Goal: Information Seeking & Learning: Understand process/instructions

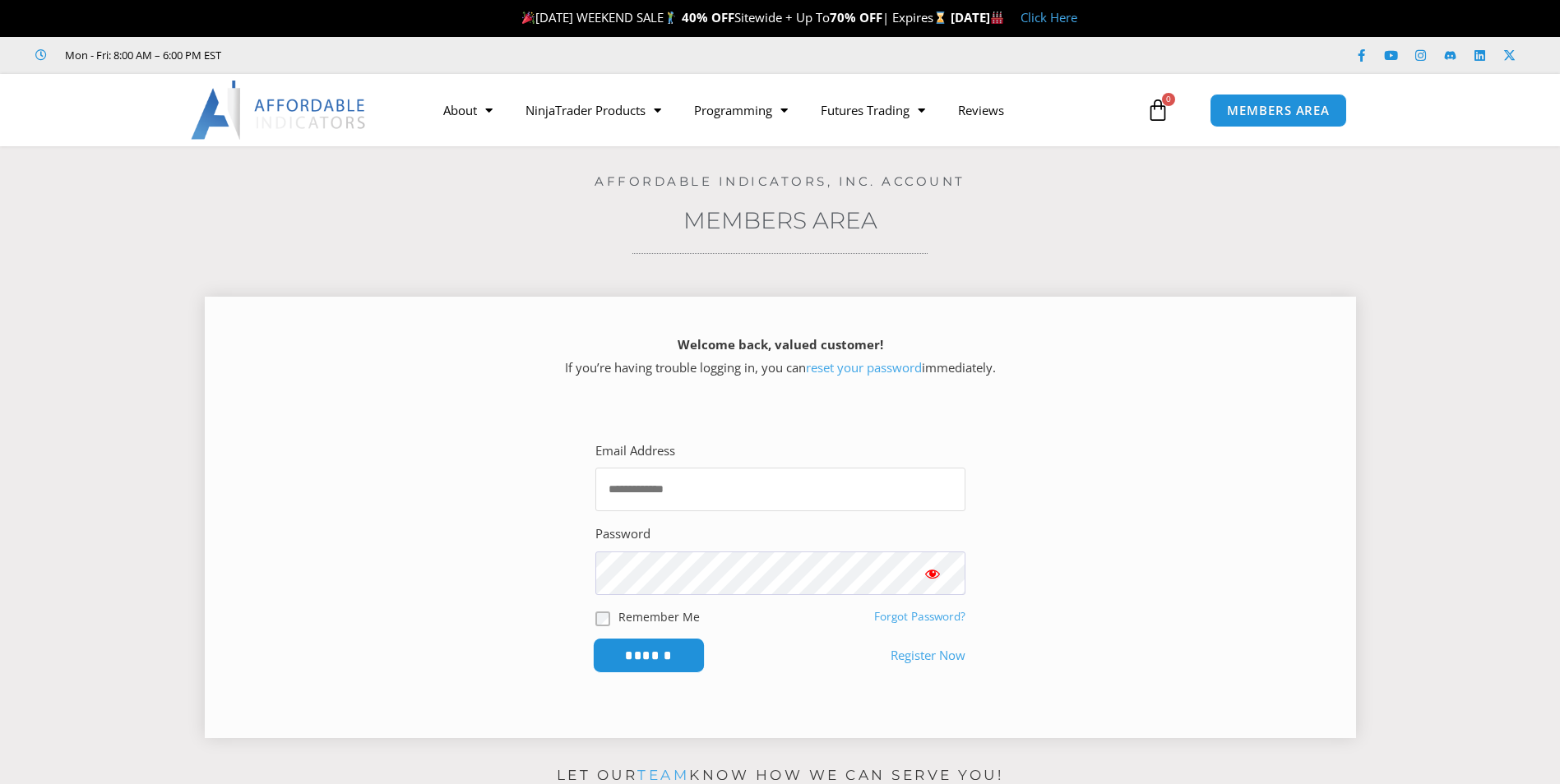
type input "**********"
click at [686, 655] on input "******" at bounding box center [648, 655] width 113 height 35
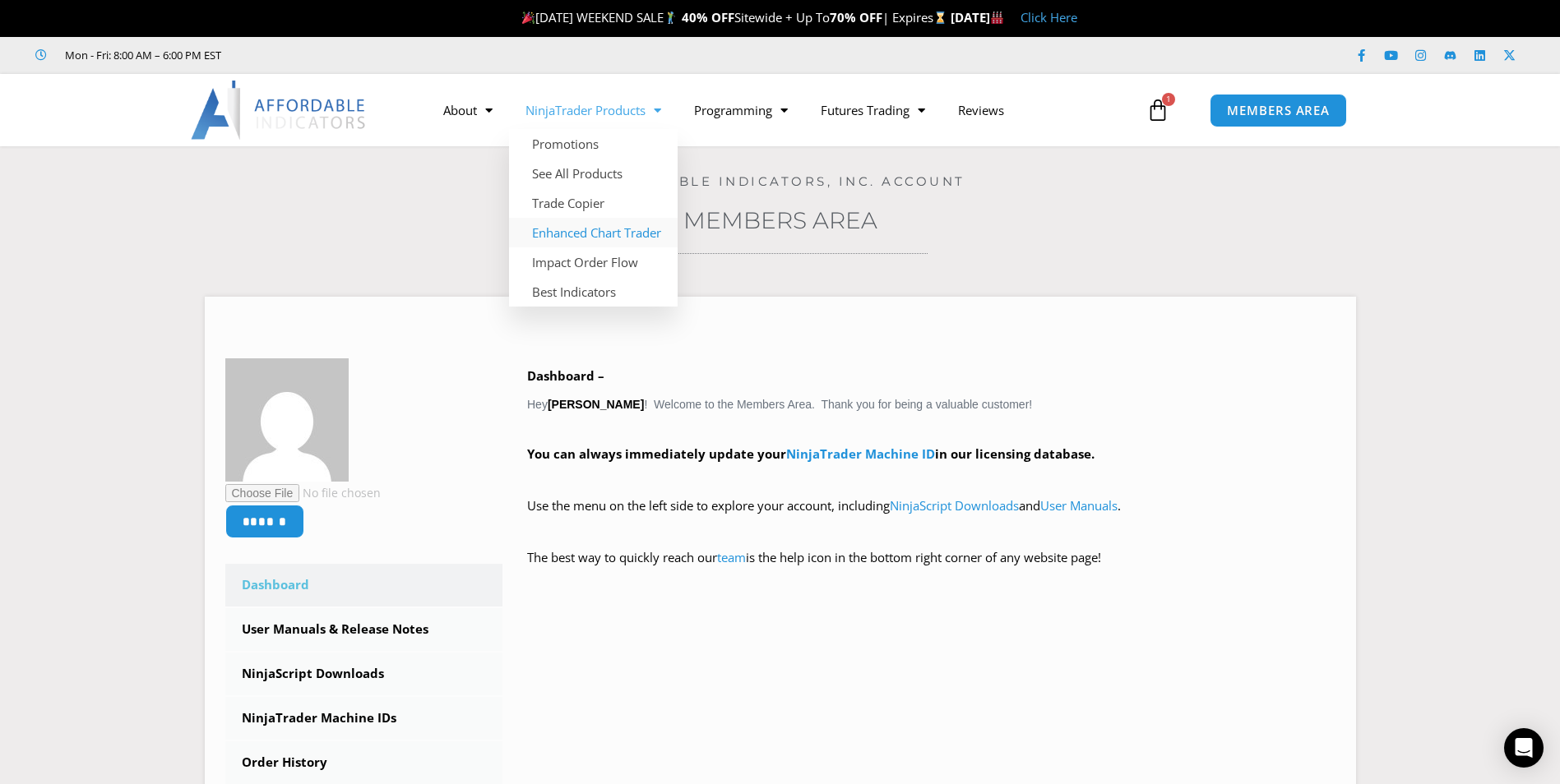
click at [620, 235] on link "Enhanced Chart Trader" at bounding box center [593, 232] width 168 height 30
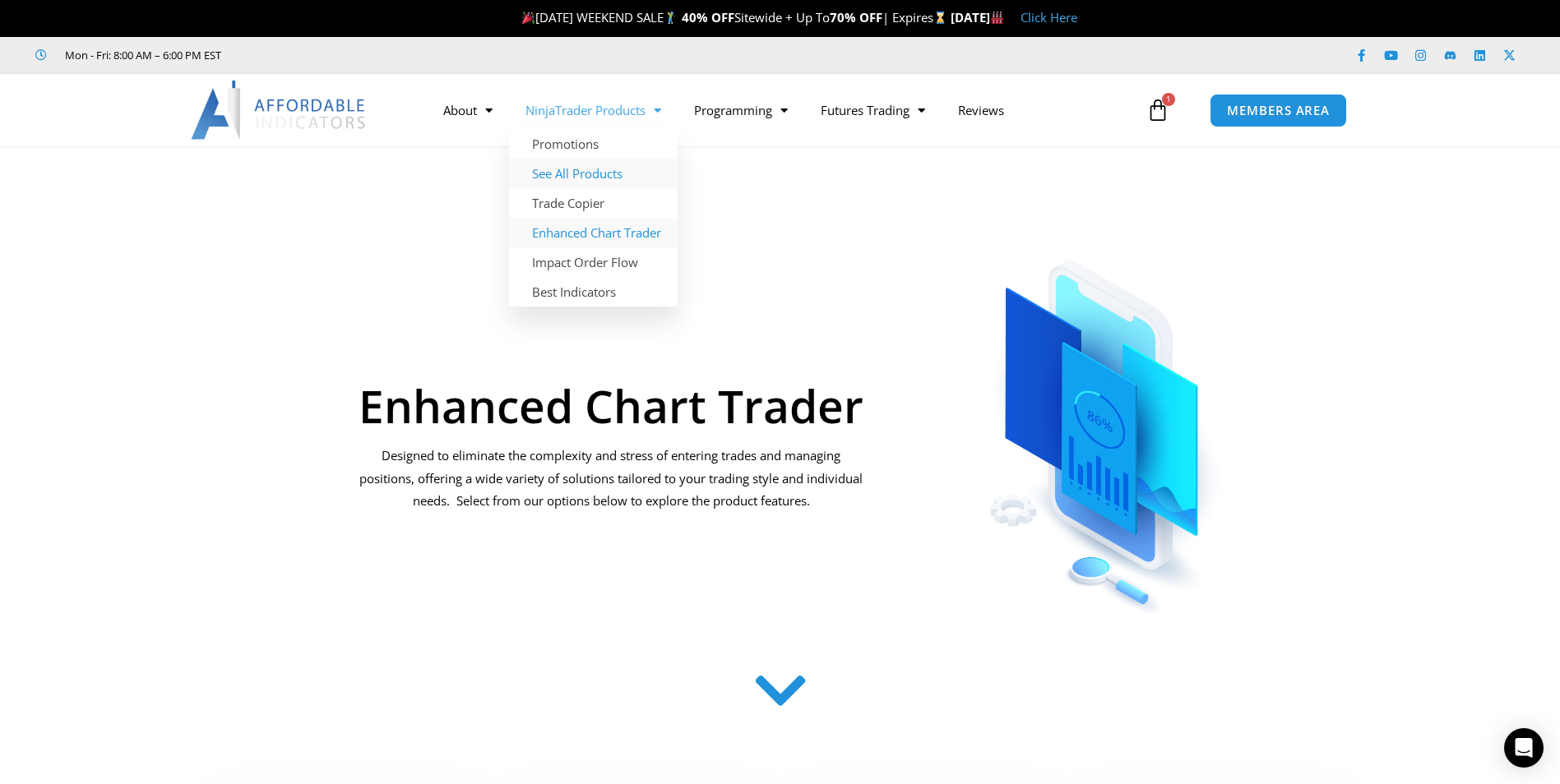
click at [607, 173] on link "See All Products" at bounding box center [593, 173] width 168 height 30
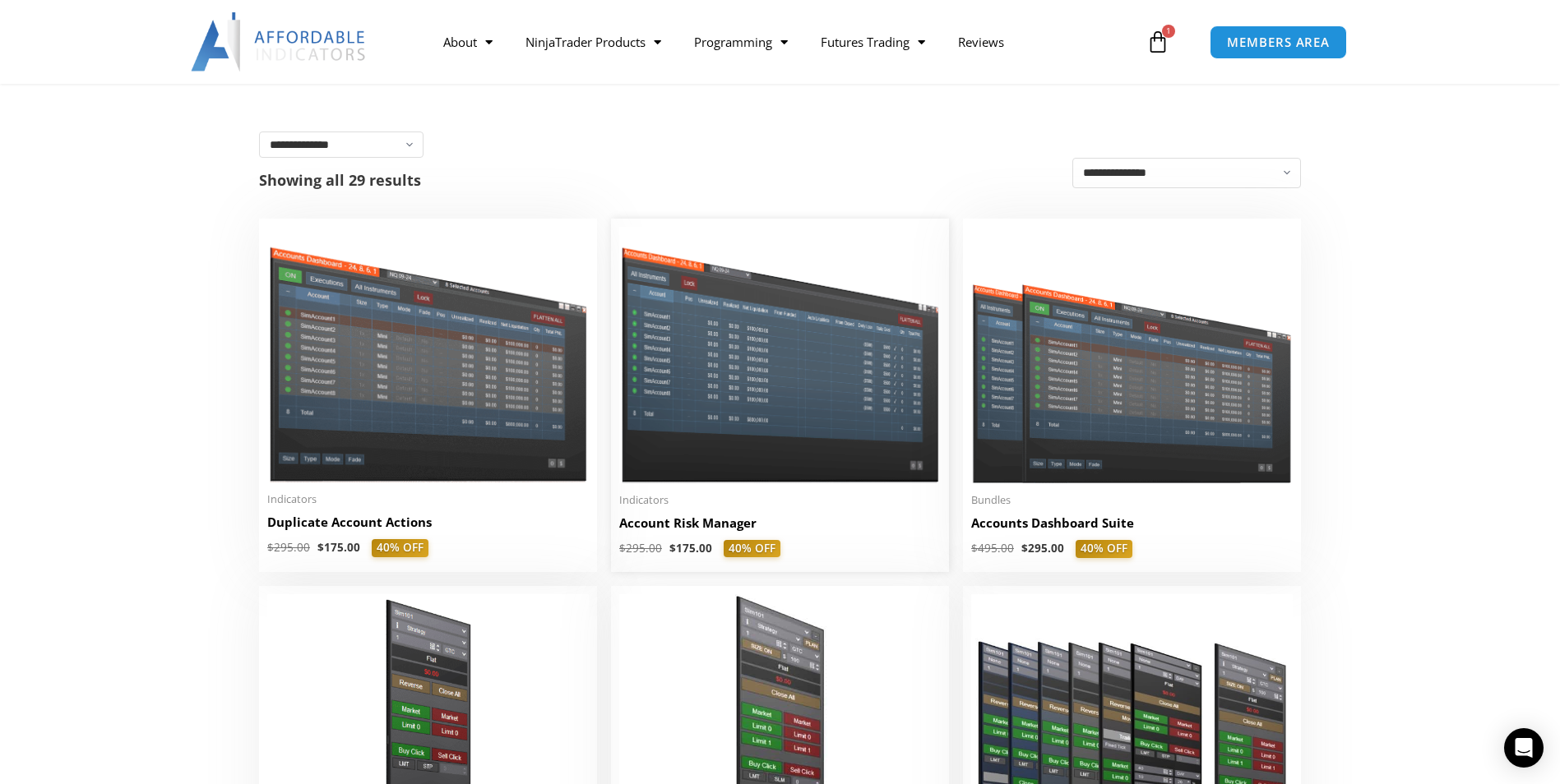
scroll to position [329, 0]
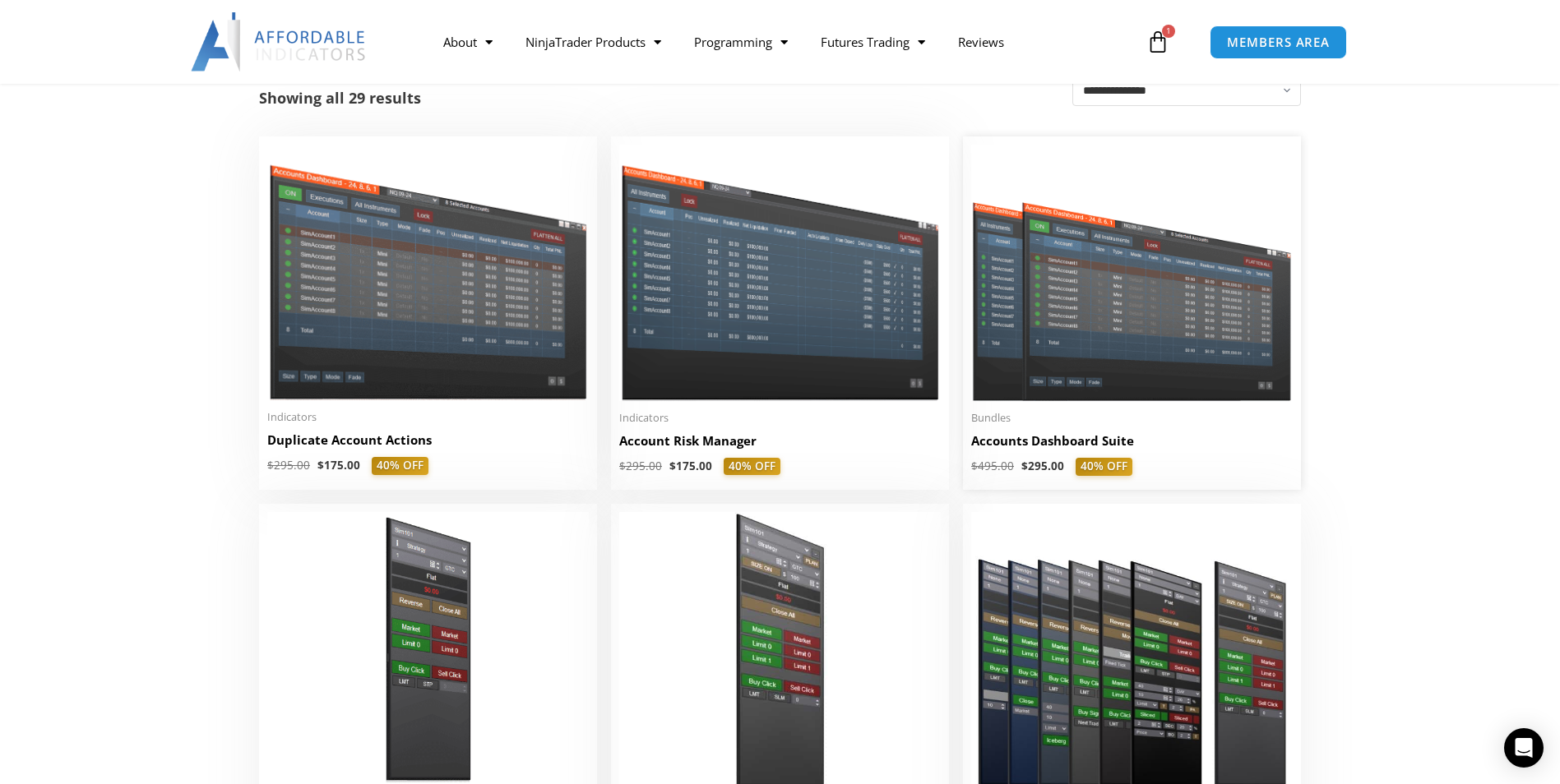
click at [1070, 323] on img at bounding box center [1132, 272] width 321 height 256
click at [743, 336] on img at bounding box center [780, 272] width 321 height 255
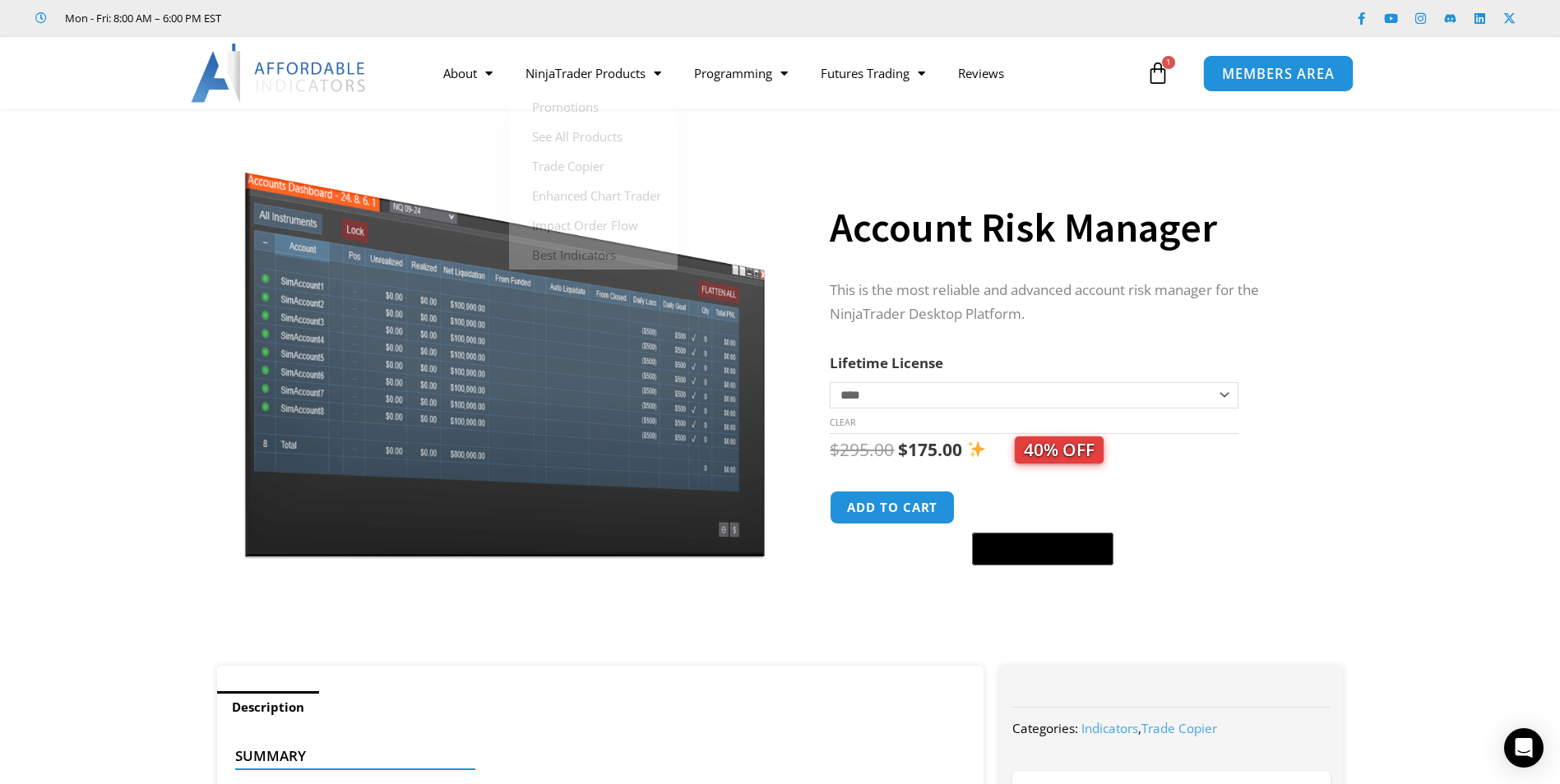
click at [1279, 76] on span "MEMBERS AREA" at bounding box center [1279, 74] width 113 height 14
click at [1166, 67] on span "1" at bounding box center [1169, 62] width 13 height 13
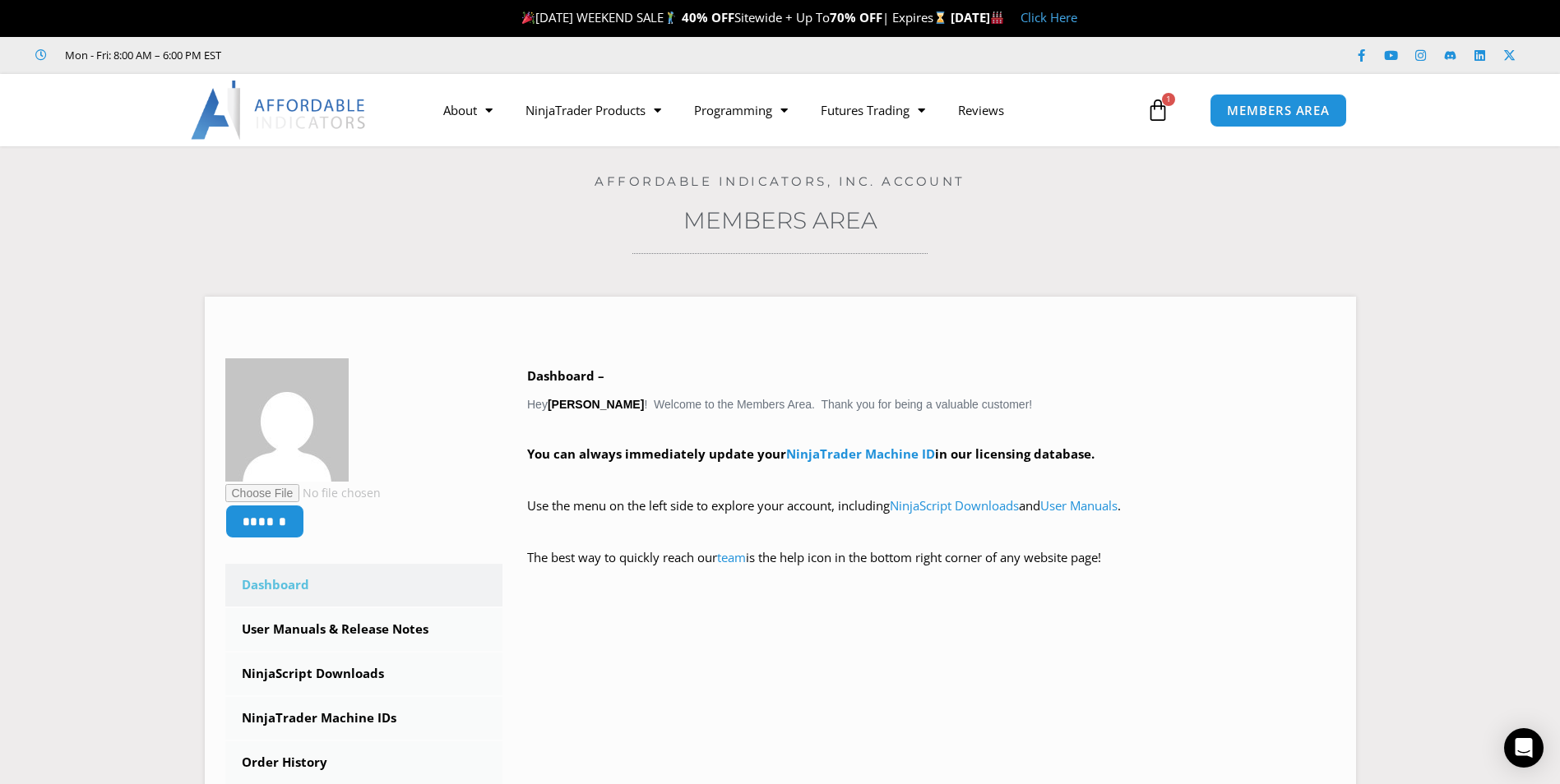
click at [1162, 105] on icon at bounding box center [1158, 110] width 23 height 23
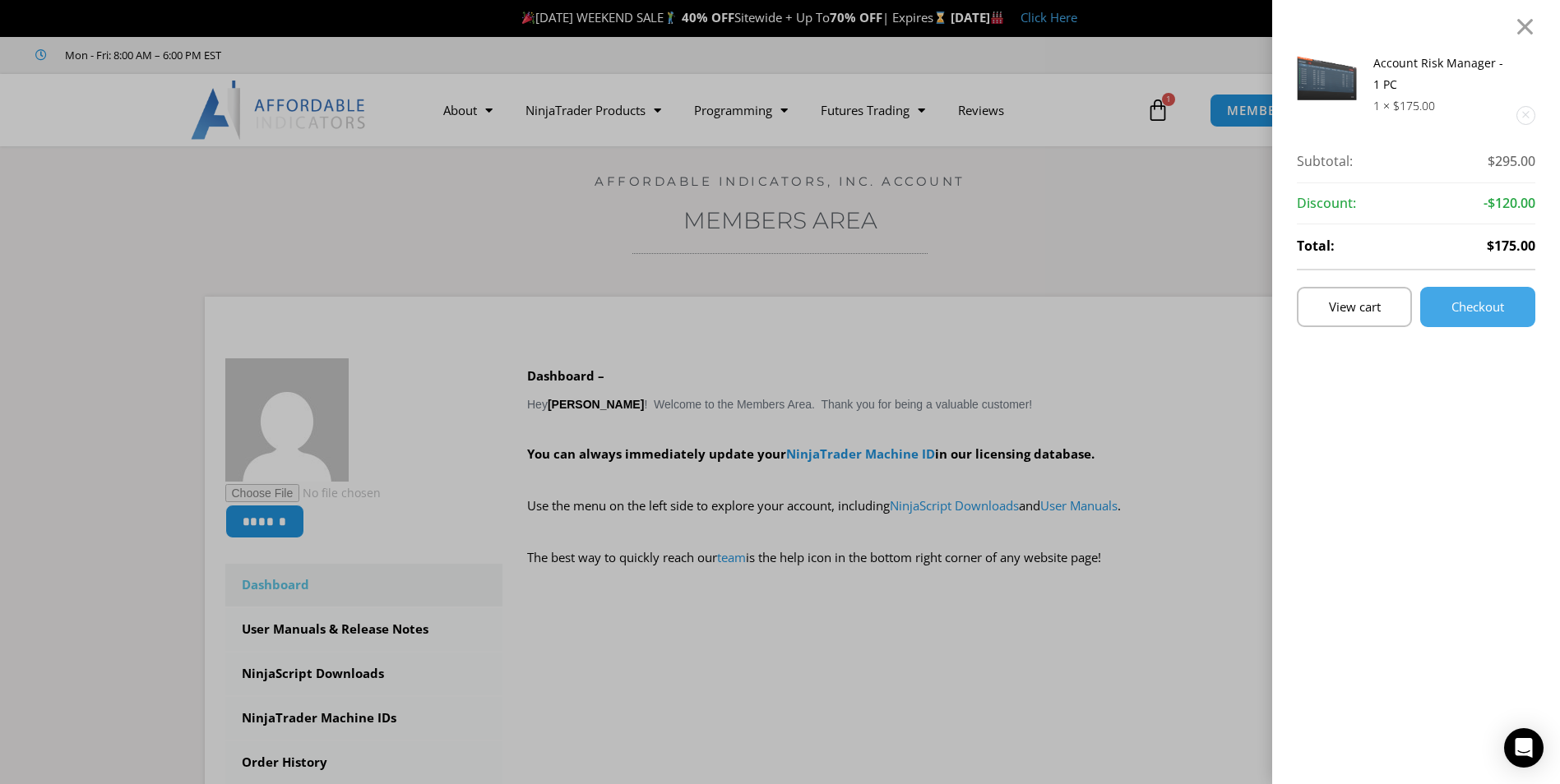
click at [1535, 115] on link "Remove this item" at bounding box center [1527, 116] width 17 height 17
click at [1535, 28] on div at bounding box center [1525, 26] width 20 height 20
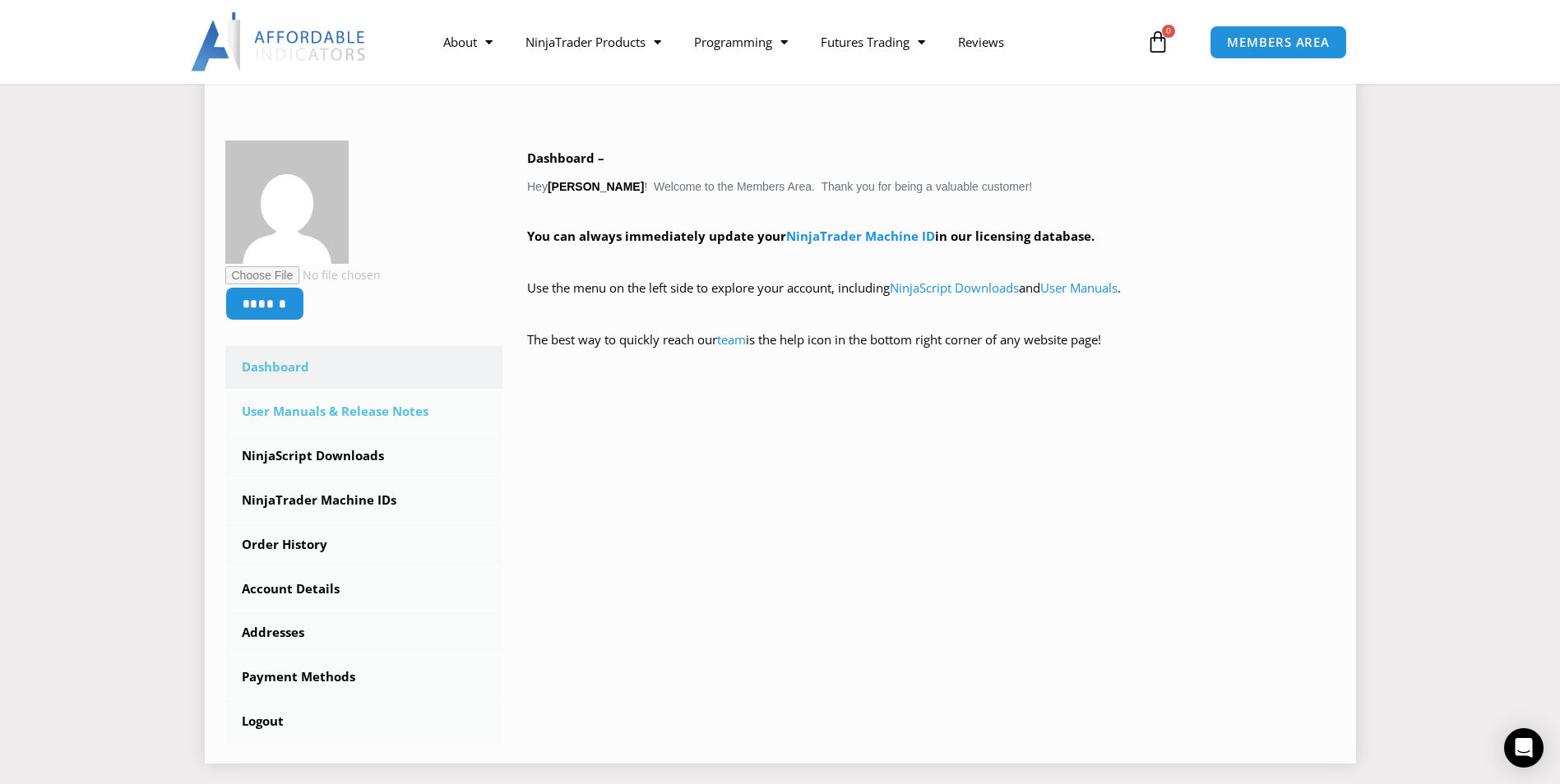
scroll to position [247, 0]
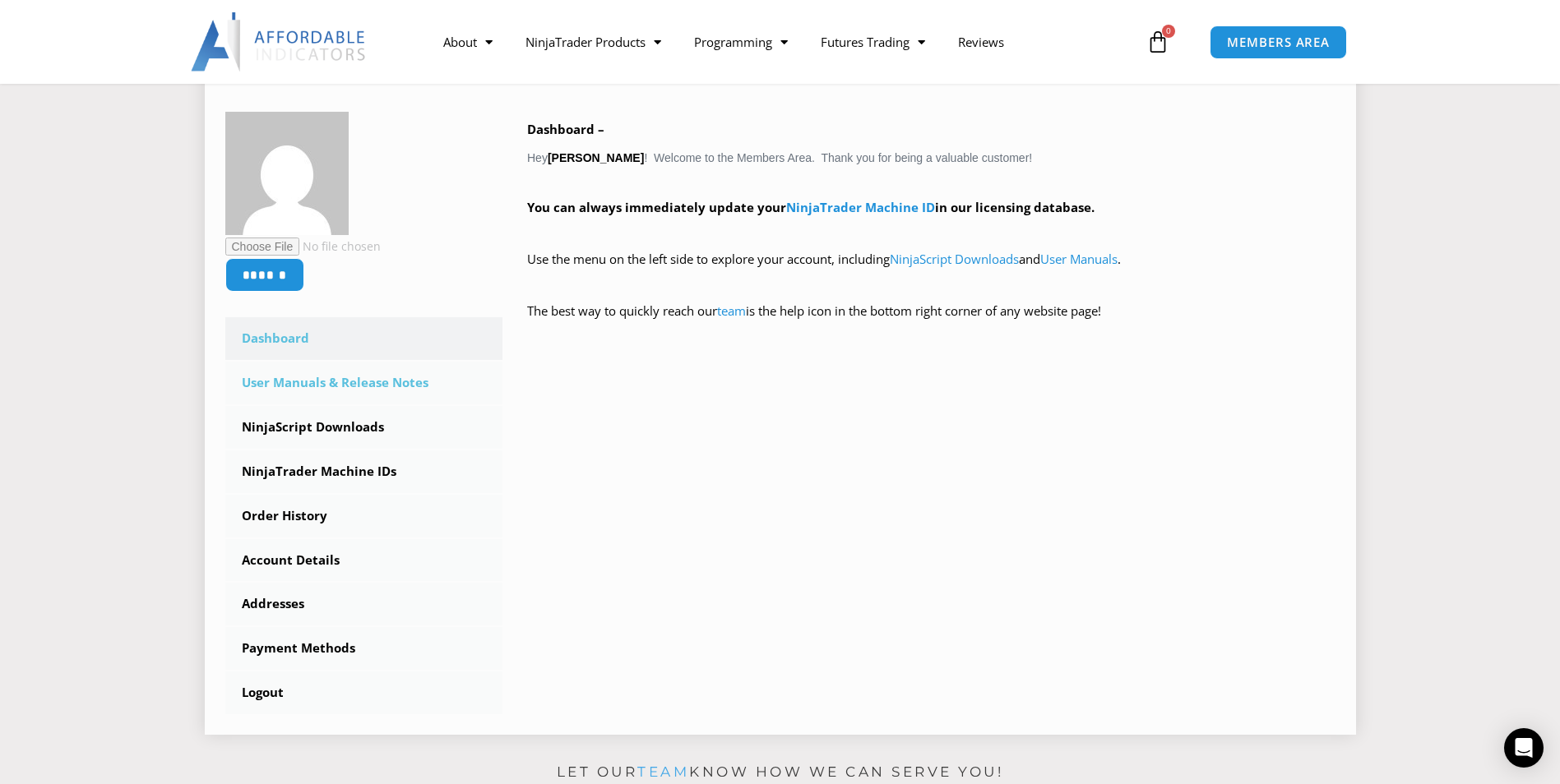
click at [343, 371] on link "User Manuals & Release Notes" at bounding box center [364, 382] width 278 height 43
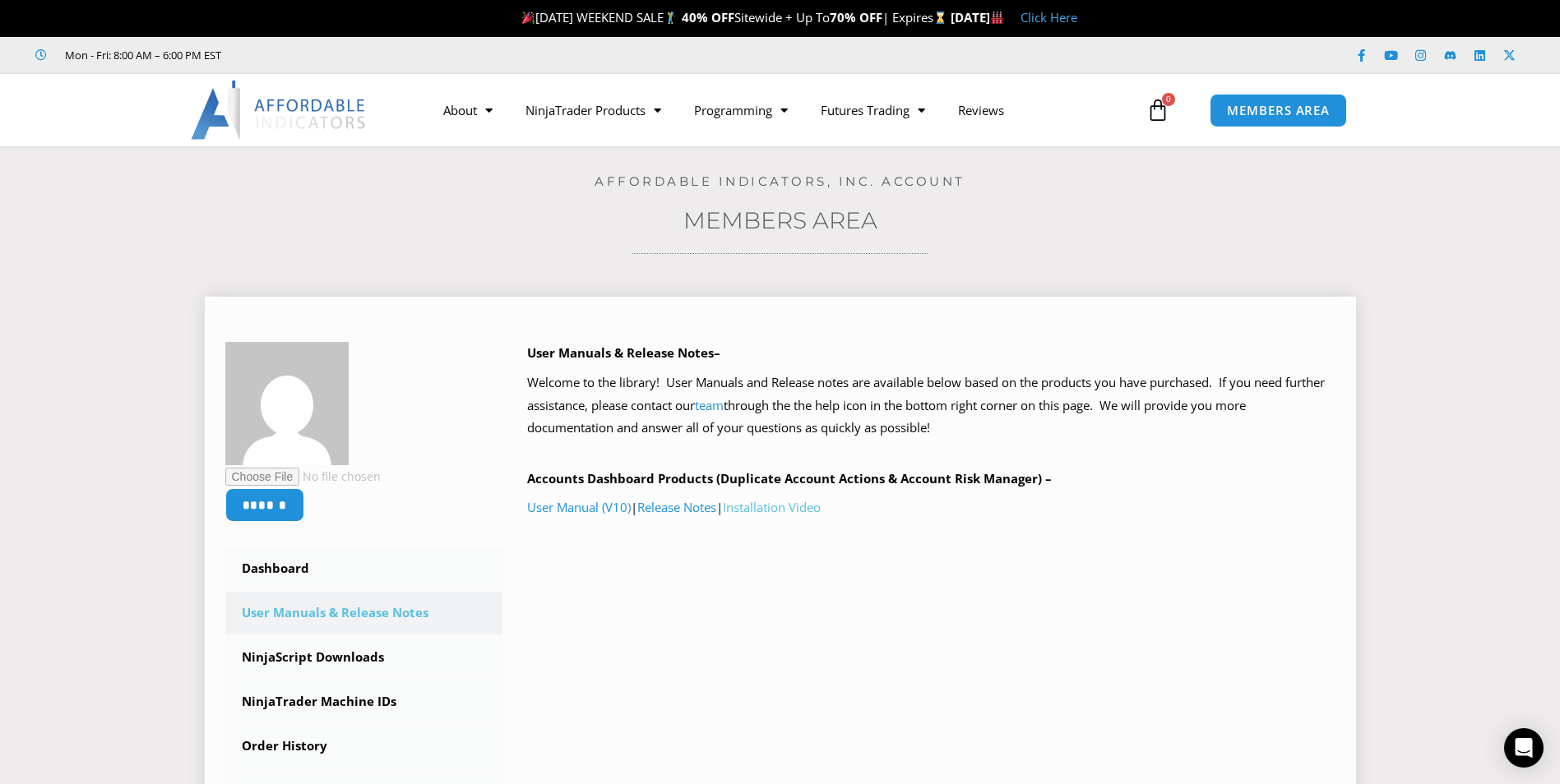
click at [783, 512] on link "Installation Video" at bounding box center [772, 507] width 98 height 16
